Goal: Complete application form

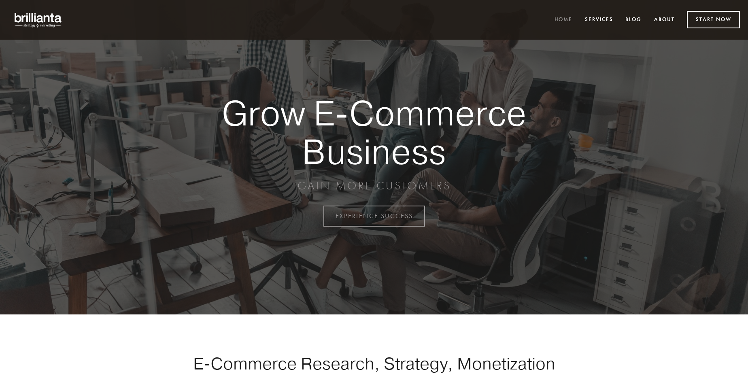
scroll to position [2123, 0]
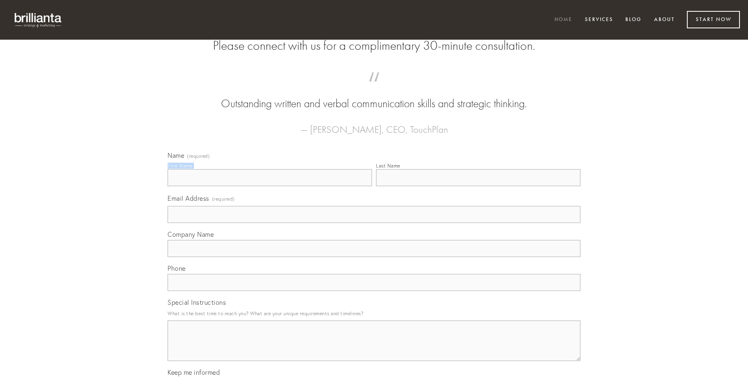
type input "[PERSON_NAME]"
click at [478, 186] on input "Last Name" at bounding box center [478, 177] width 205 height 17
type input "[PERSON_NAME]"
click at [374, 223] on input "Email Address (required)" at bounding box center [374, 214] width 413 height 17
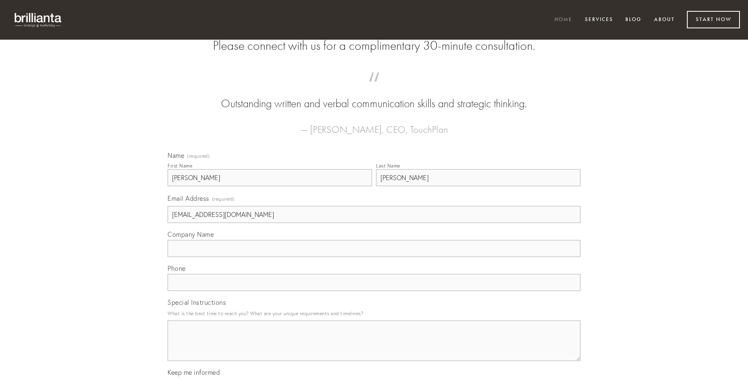
type input "[EMAIL_ADDRESS][DOMAIN_NAME]"
click at [374, 257] on input "Company Name" at bounding box center [374, 248] width 413 height 17
type input "arca"
click at [374, 291] on input "text" at bounding box center [374, 282] width 413 height 17
click at [374, 348] on textarea "Special Instructions" at bounding box center [374, 341] width 413 height 41
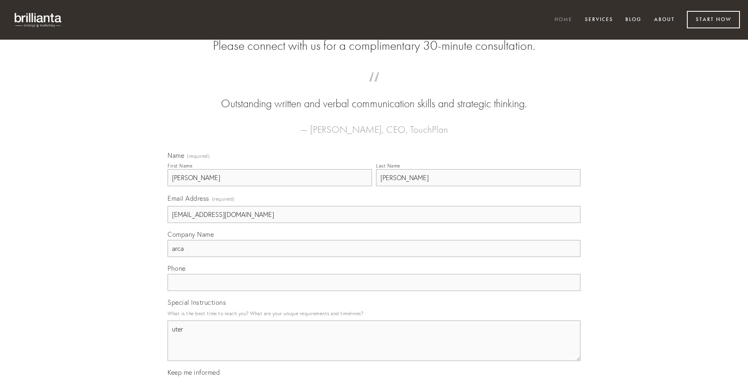
type textarea "uter"
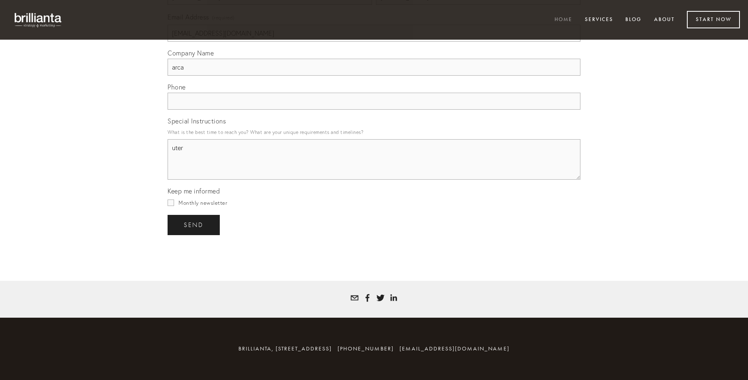
click at [194, 225] on span "send" at bounding box center [194, 225] width 20 height 7
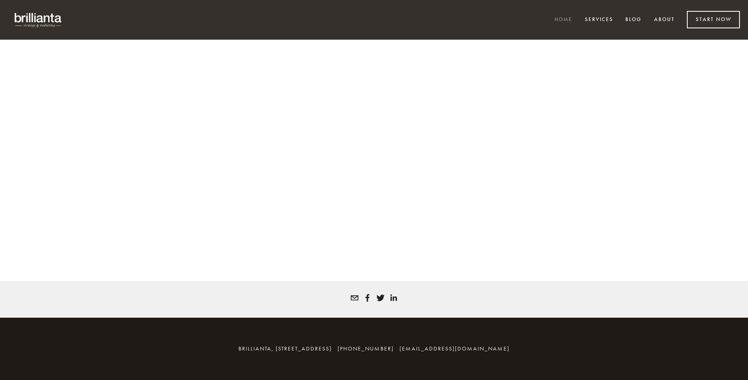
scroll to position [2112, 0]
